Goal: Task Accomplishment & Management: Use online tool/utility

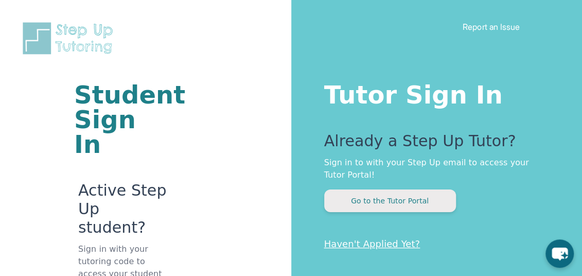
click at [351, 206] on button "Go to the Tutor Portal" at bounding box center [390, 201] width 132 height 23
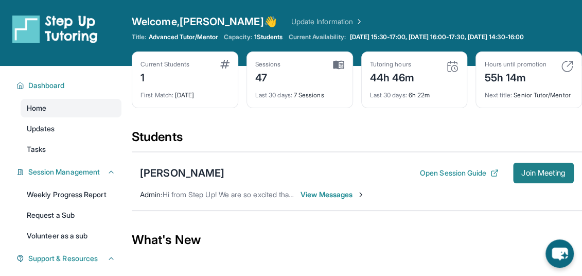
click at [538, 176] on span "Join Meeting" at bounding box center [544, 173] width 44 height 6
